Goal: Task Accomplishment & Management: Use online tool/utility

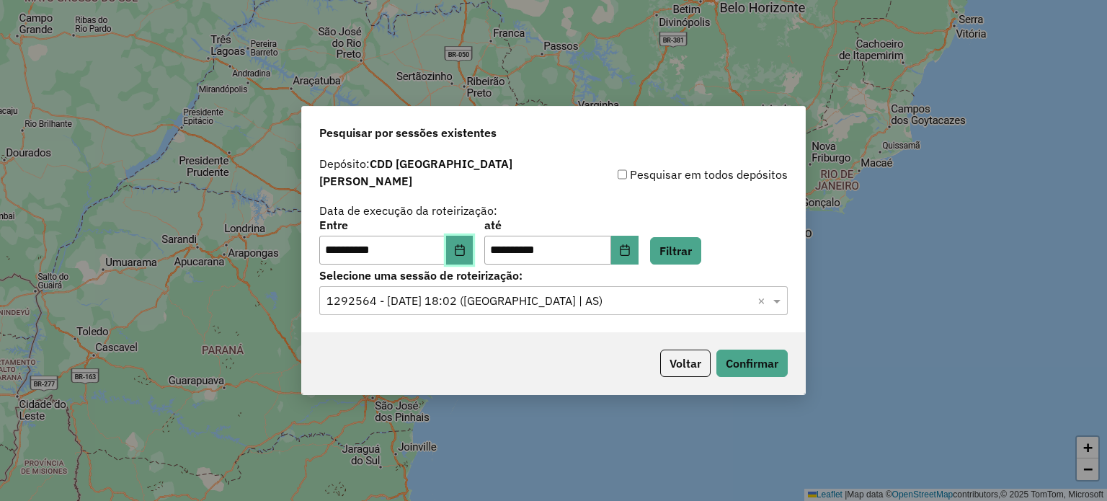
click at [473, 247] on button "Choose Date" at bounding box center [459, 250] width 27 height 29
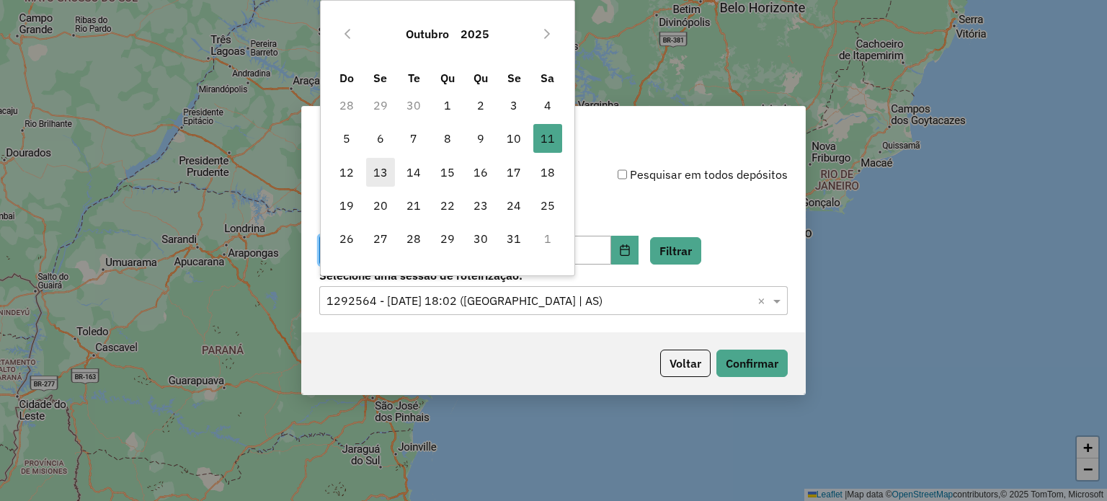
click at [378, 174] on span "13" at bounding box center [380, 172] width 29 height 29
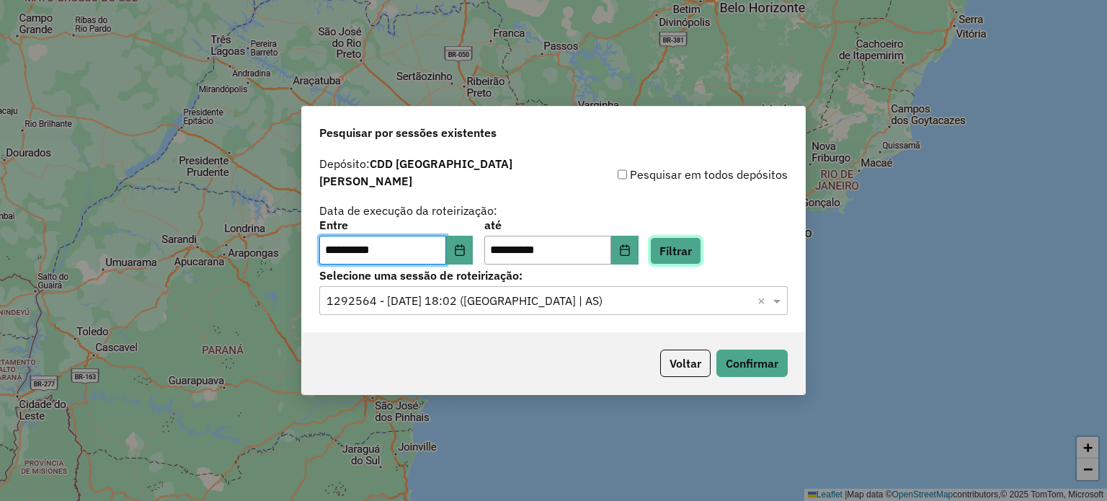
click at [680, 237] on button "Filtrar" at bounding box center [675, 250] width 51 height 27
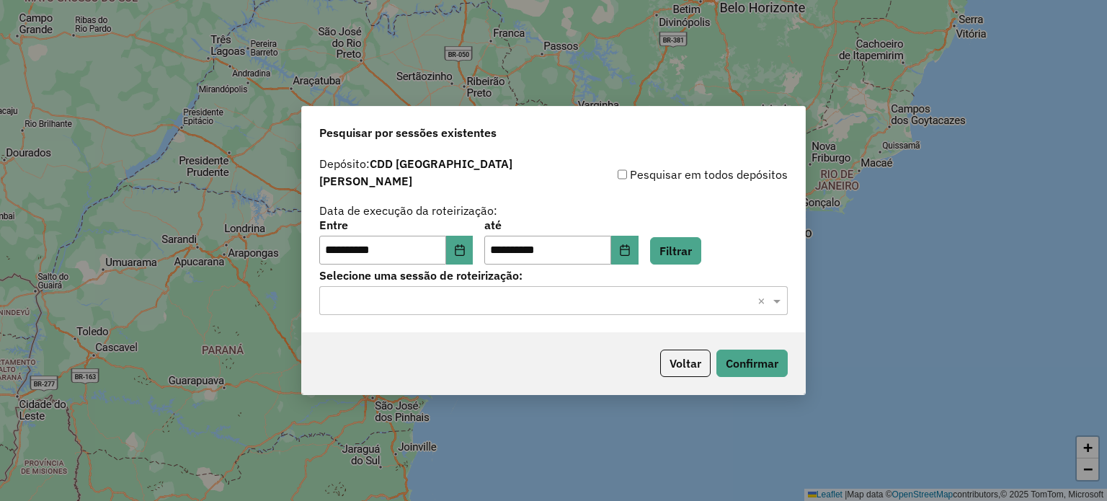
click at [490, 293] on input "text" at bounding box center [538, 301] width 425 height 17
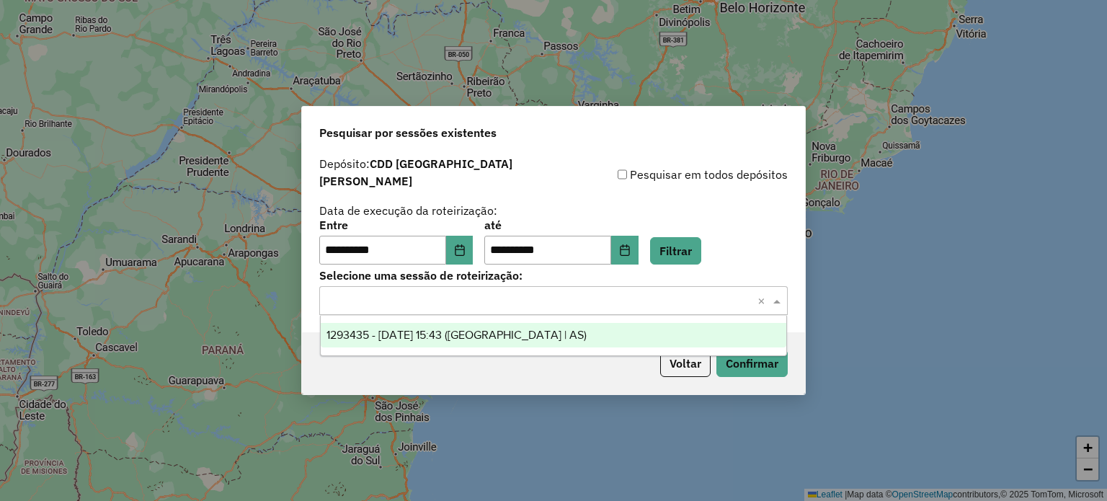
click at [462, 336] on span "1293435 - [DATE] 15:43 ([GEOGRAPHIC_DATA] | AS)" at bounding box center [456, 335] width 260 height 12
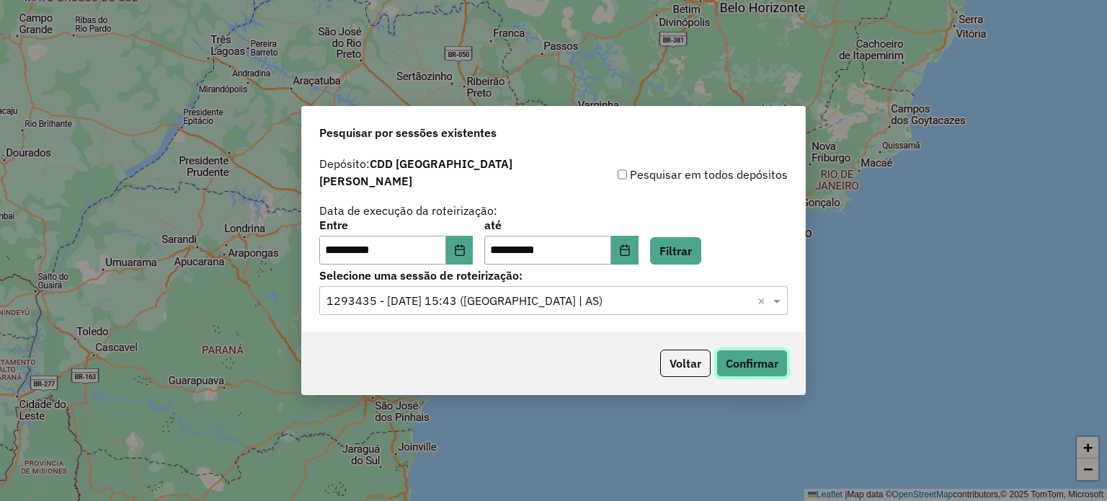
click at [731, 353] on button "Confirmar" at bounding box center [751, 362] width 71 height 27
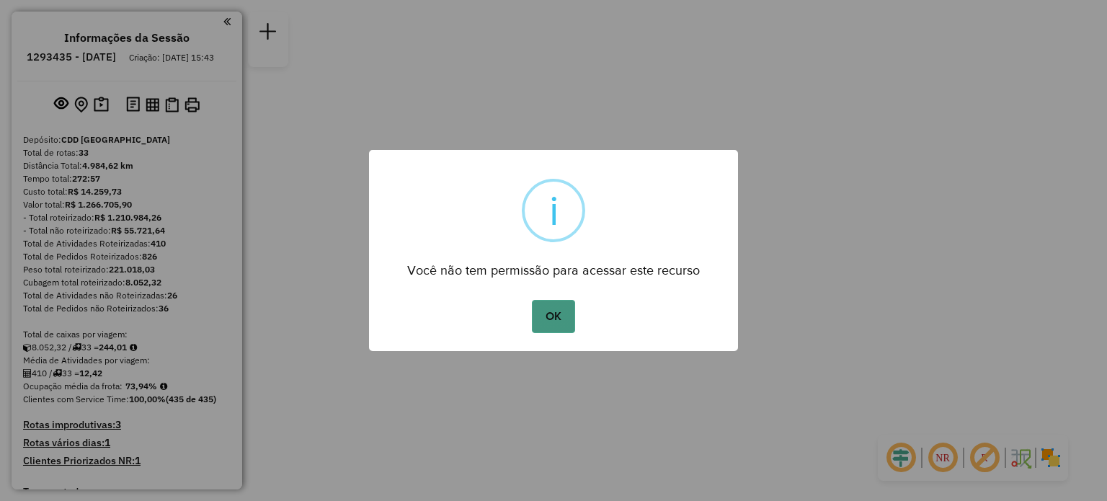
click at [564, 313] on button "OK" at bounding box center [553, 316] width 43 height 33
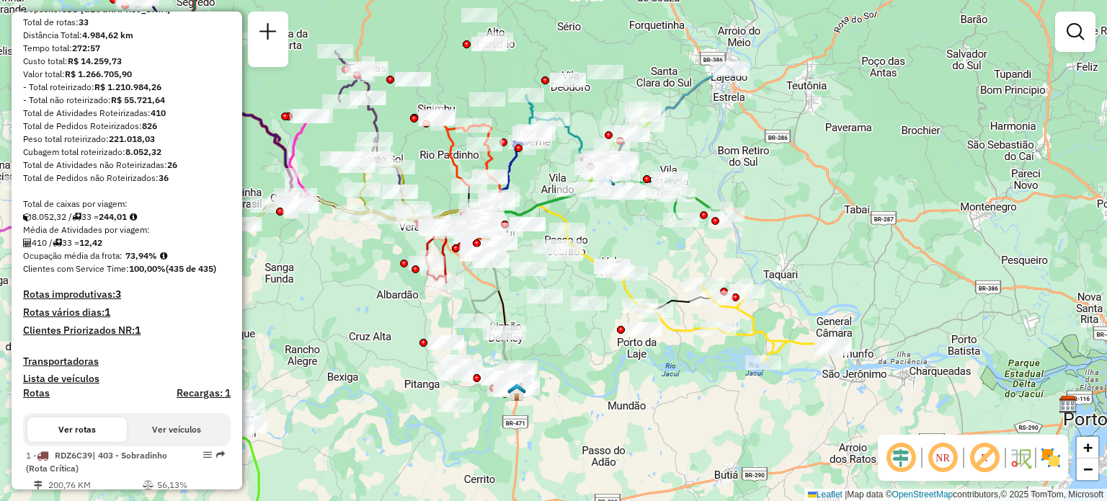
scroll to position [144, 0]
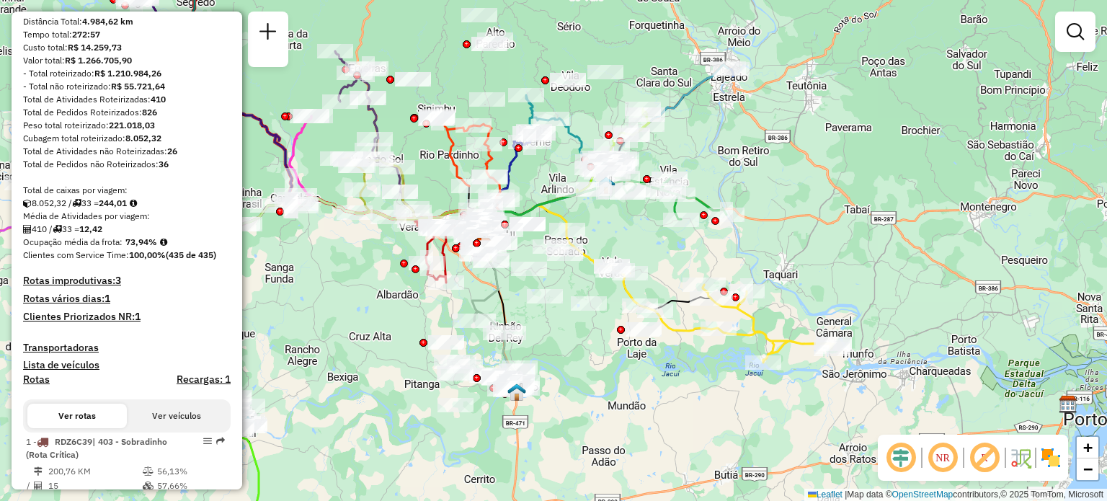
click at [489, 87] on div "Janela de atendimento Grade de atendimento Capacidade Transportadoras Veículos …" at bounding box center [553, 250] width 1107 height 501
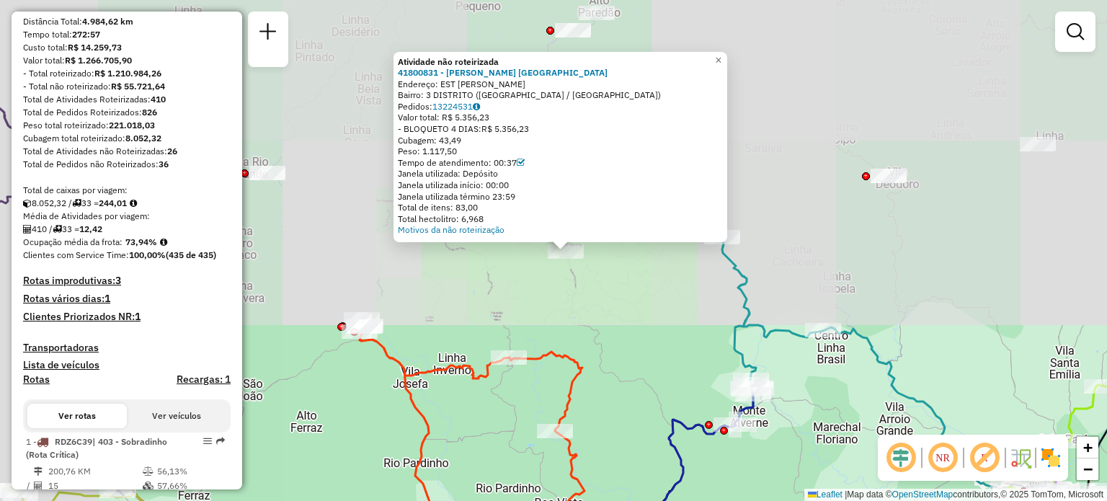
click at [634, 329] on div "Atividade não roteirizada 41800831 - JUAREZ M. KELZENBERG Endereço: EST SAO MAR…" at bounding box center [553, 250] width 1107 height 501
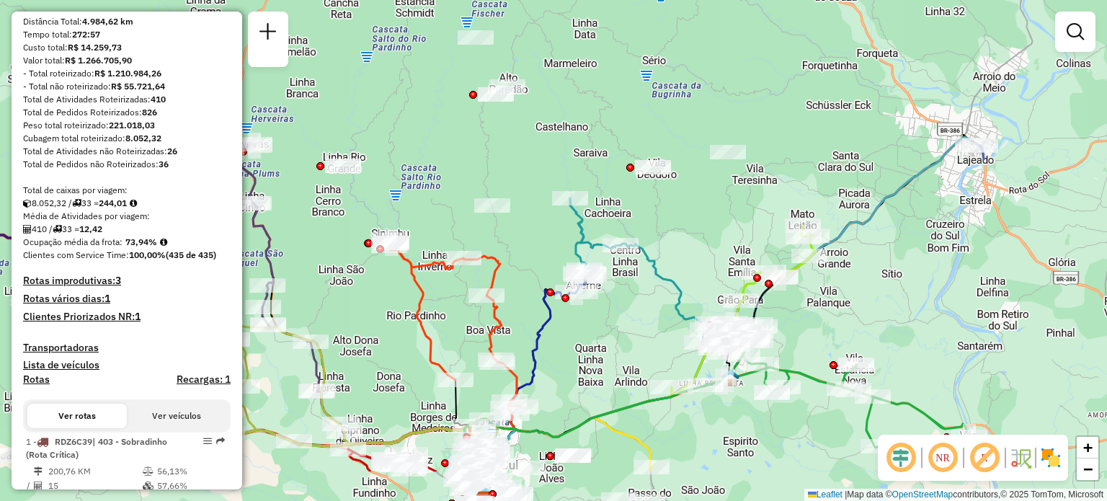
drag, startPoint x: 823, startPoint y: 303, endPoint x: 716, endPoint y: 223, distance: 133.9
click at [716, 223] on div "Janela de atendimento Grade de atendimento Capacidade Transportadoras Veículos …" at bounding box center [553, 250] width 1107 height 501
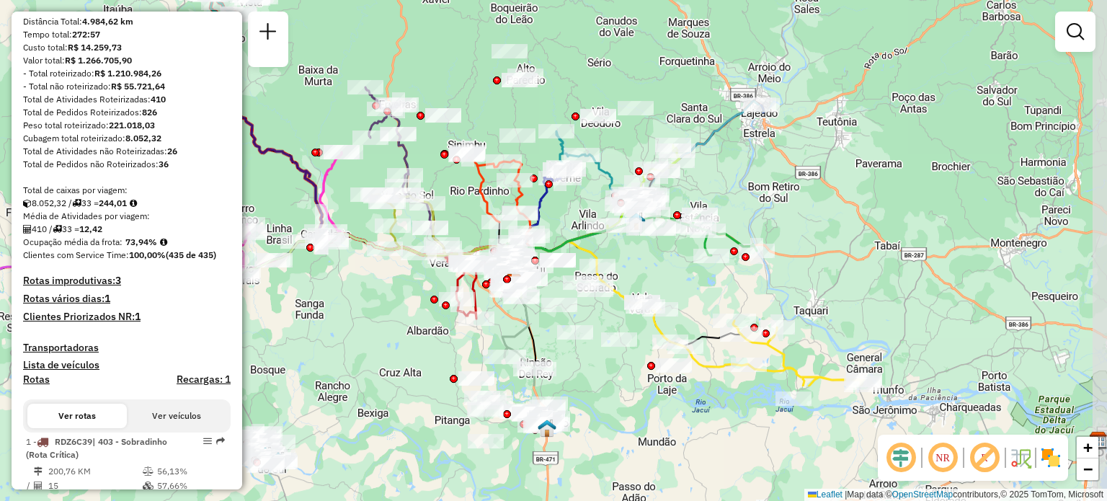
drag, startPoint x: 703, startPoint y: 417, endPoint x: 644, endPoint y: 253, distance: 174.8
click at [644, 253] on div "Janela de atendimento Grade de atendimento Capacidade Transportadoras Veículos …" at bounding box center [553, 250] width 1107 height 501
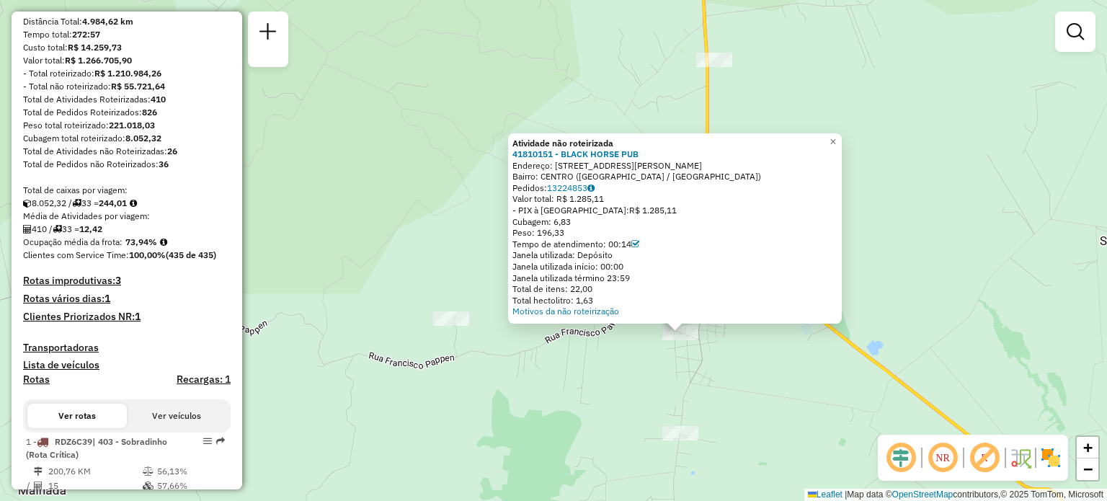
click at [939, 458] on em at bounding box center [942, 457] width 35 height 35
click at [938, 458] on em at bounding box center [942, 457] width 35 height 35
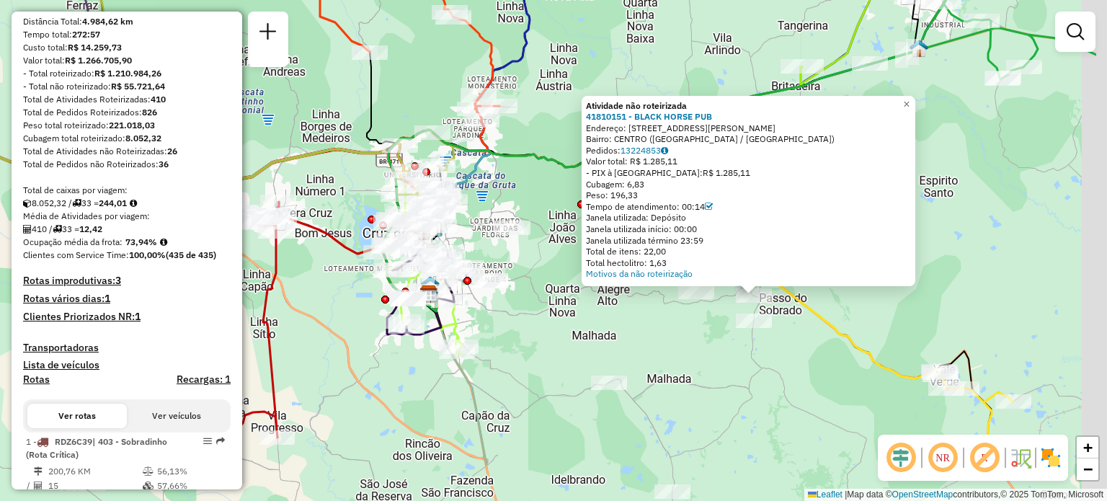
drag, startPoint x: 764, startPoint y: 453, endPoint x: 643, endPoint y: 367, distance: 148.8
click at [643, 367] on div "Atividade não roteirizada 41810151 - BLACK HORSE PUB Endereço: RUA MANOEL DE BO…" at bounding box center [553, 250] width 1107 height 501
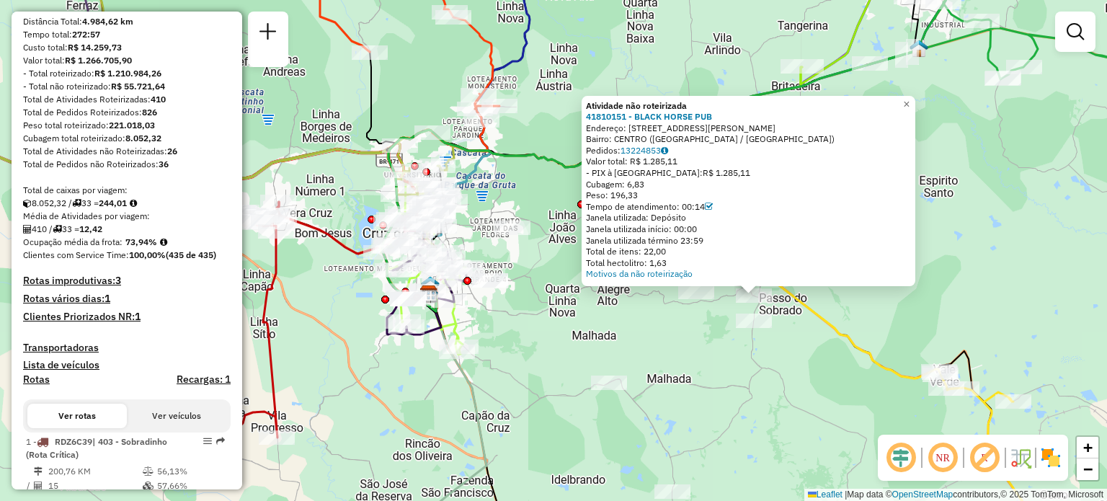
click at [760, 398] on div "Atividade não roteirizada 41810151 - BLACK HORSE PUB Endereço: RUA MANOEL DE BO…" at bounding box center [553, 250] width 1107 height 501
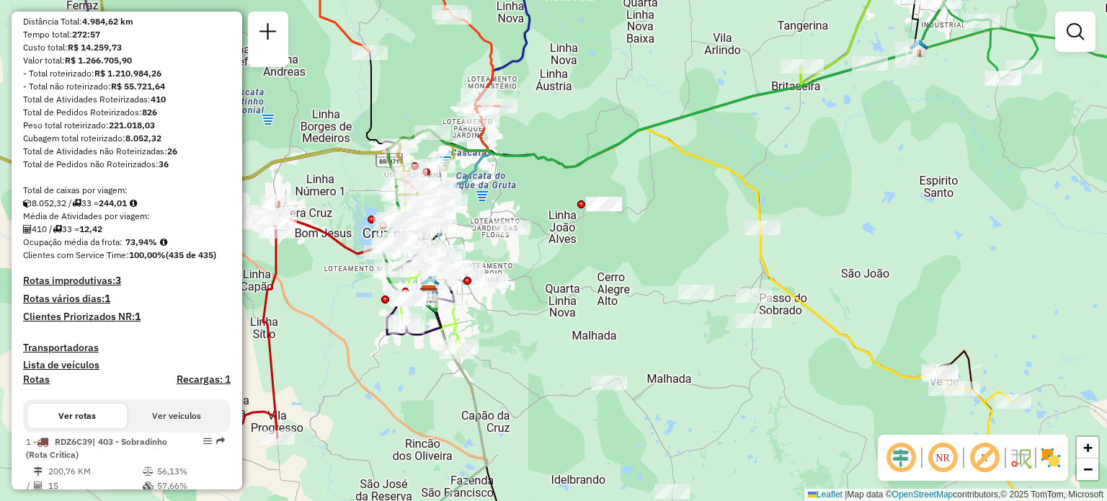
click at [894, 448] on em at bounding box center [900, 457] width 35 height 35
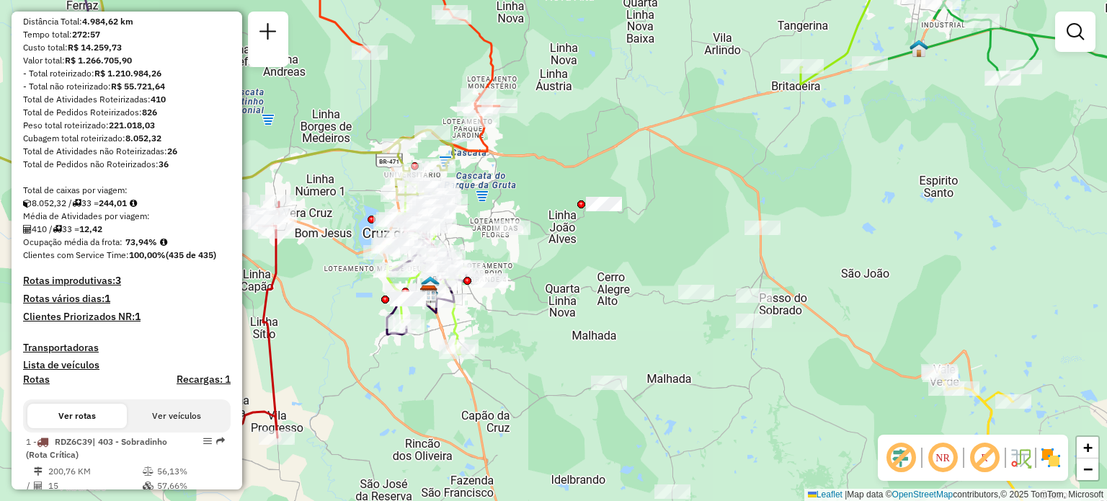
click at [894, 448] on em at bounding box center [900, 457] width 35 height 35
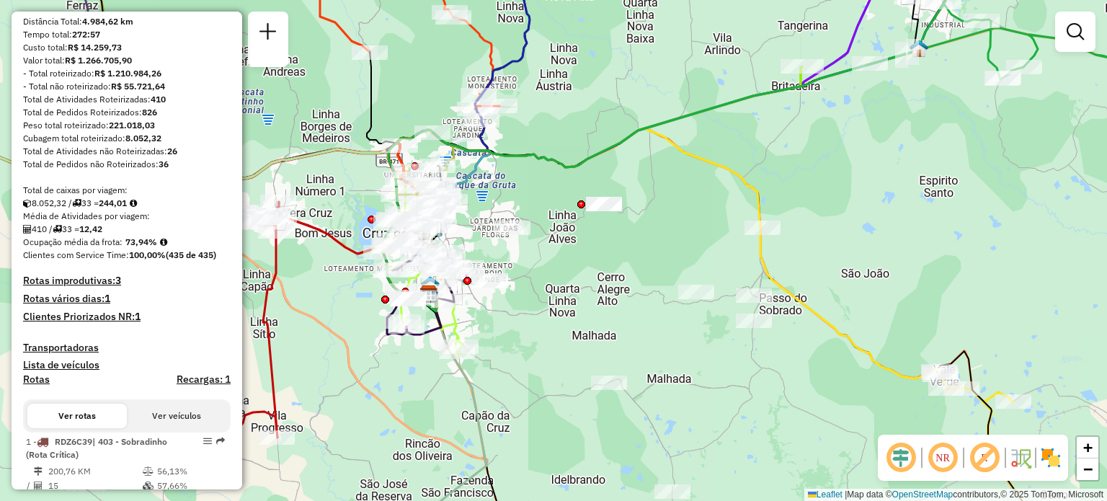
click at [983, 459] on em at bounding box center [984, 457] width 35 height 35
click at [1015, 457] on img at bounding box center [1020, 457] width 23 height 23
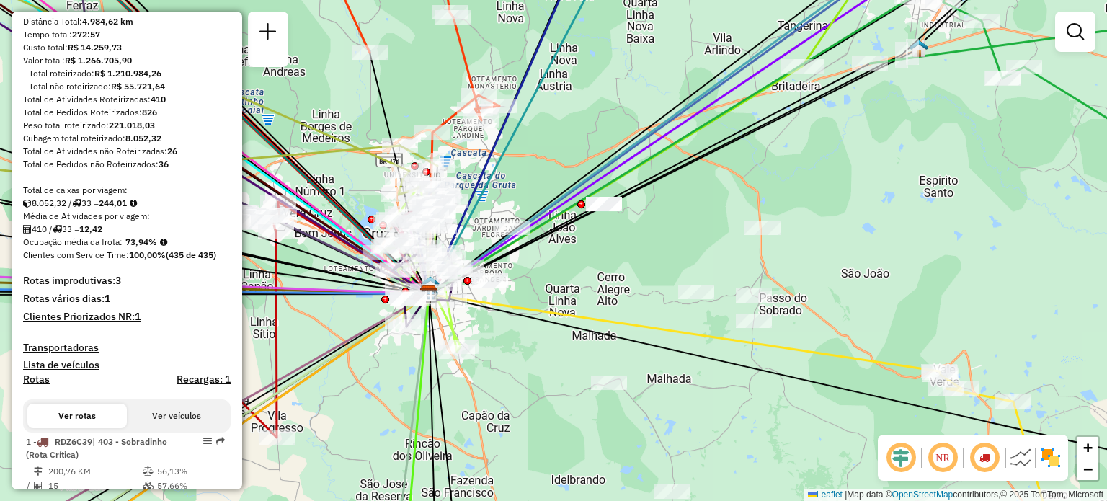
click at [1015, 457] on img at bounding box center [1020, 457] width 23 height 23
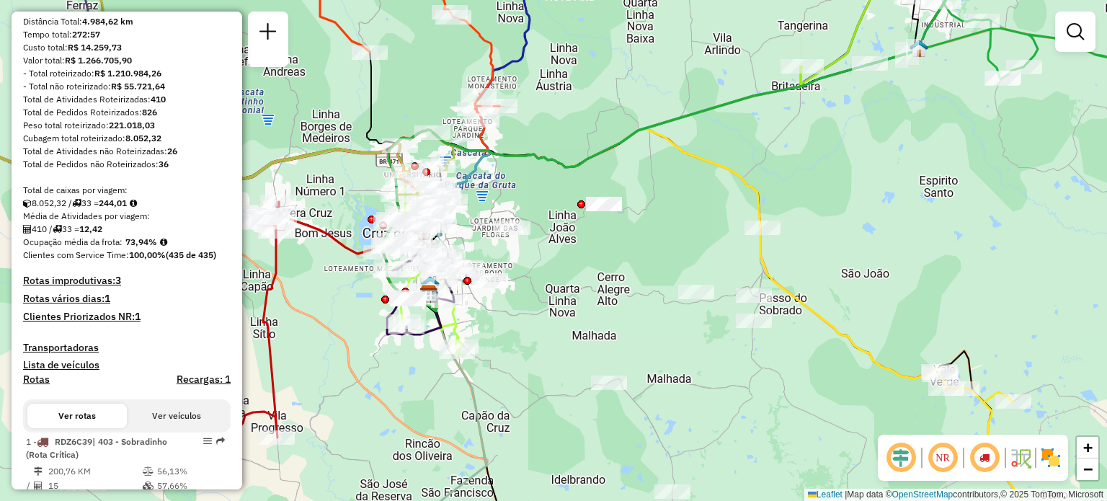
click at [1046, 458] on img at bounding box center [1050, 457] width 23 height 23
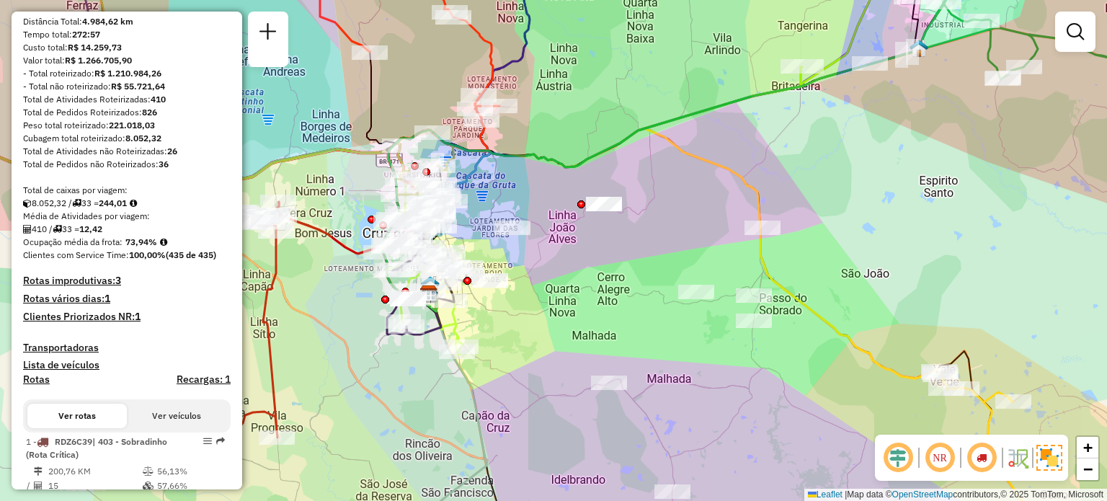
click at [1050, 458] on img at bounding box center [1049, 458] width 26 height 26
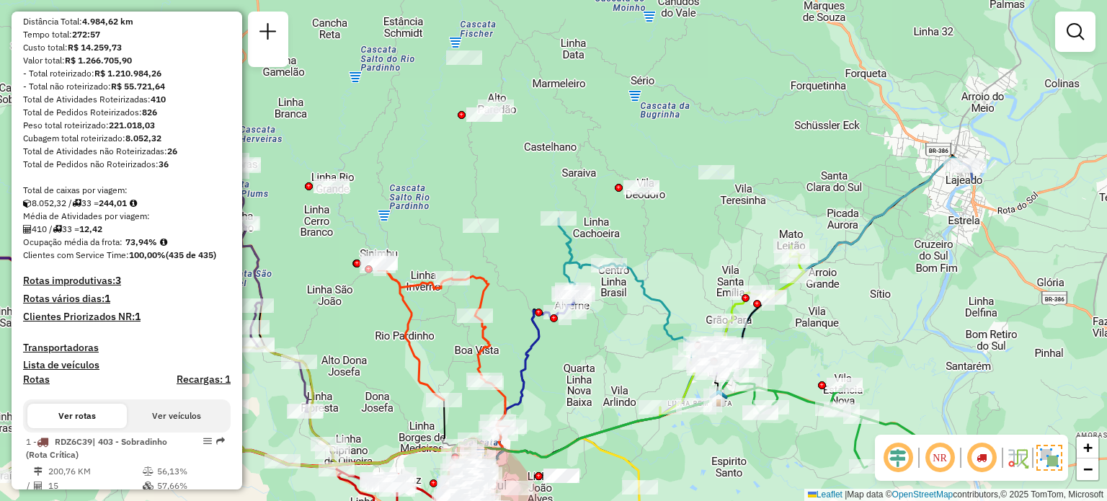
drag, startPoint x: 852, startPoint y: 185, endPoint x: 607, endPoint y: 329, distance: 283.3
click at [607, 329] on div "Janela de atendimento Grade de atendimento Capacidade Transportadoras Veículos …" at bounding box center [553, 250] width 1107 height 501
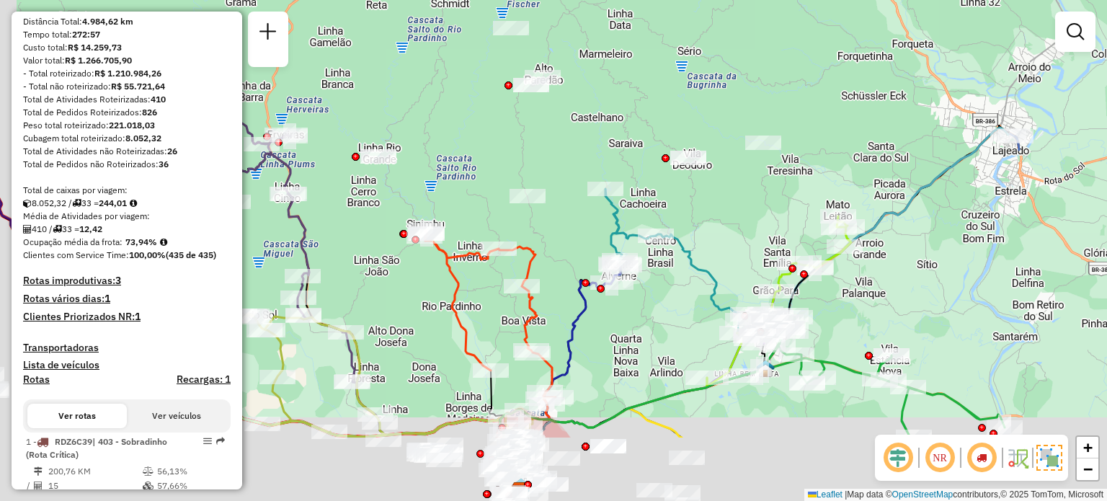
drag, startPoint x: 568, startPoint y: 193, endPoint x: 588, endPoint y: 112, distance: 83.9
click at [588, 112] on div "Janela de atendimento Grade de atendimento Capacidade Transportadoras Veículos …" at bounding box center [553, 250] width 1107 height 501
